Goal: Check status: Check status

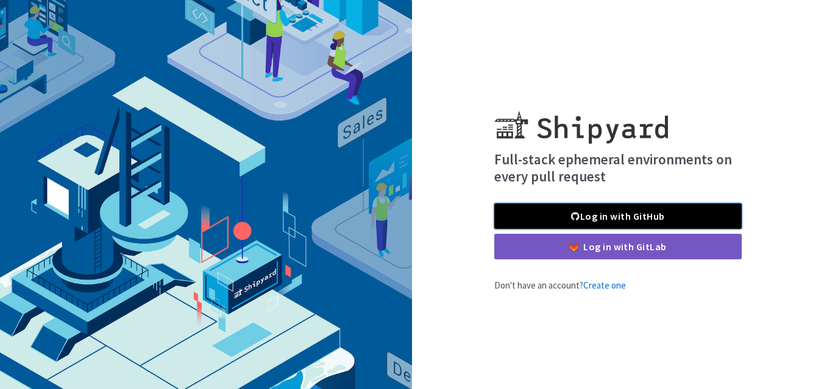
click at [557, 221] on link "Log in with GitHub" at bounding box center [617, 217] width 247 height 26
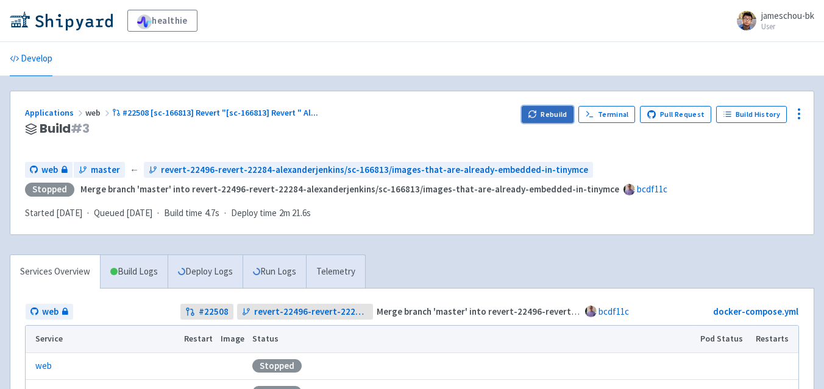
click at [544, 118] on button "Rebuild" at bounding box center [548, 114] width 52 height 17
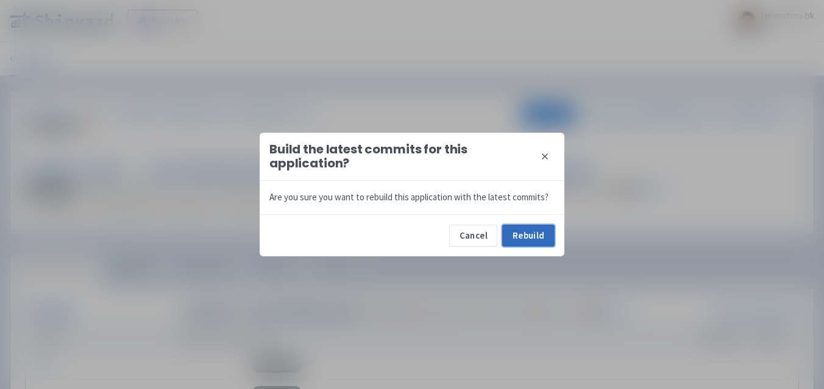
click at [522, 233] on button "Rebuild" at bounding box center [528, 236] width 52 height 22
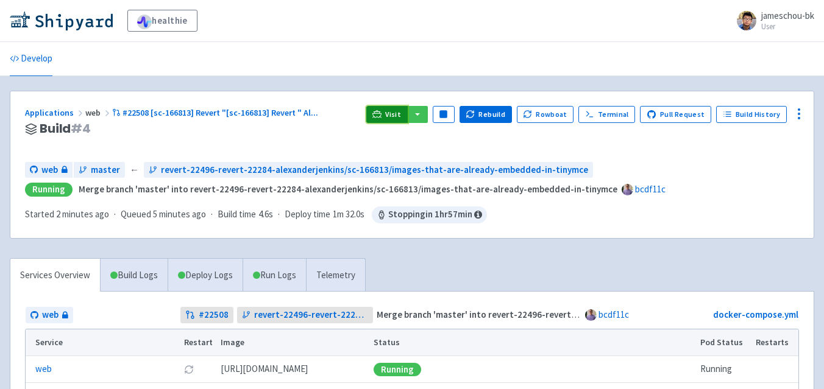
click at [407, 108] on link "Visit" at bounding box center [386, 114] width 41 height 17
